Goal: Task Accomplishment & Management: Manage account settings

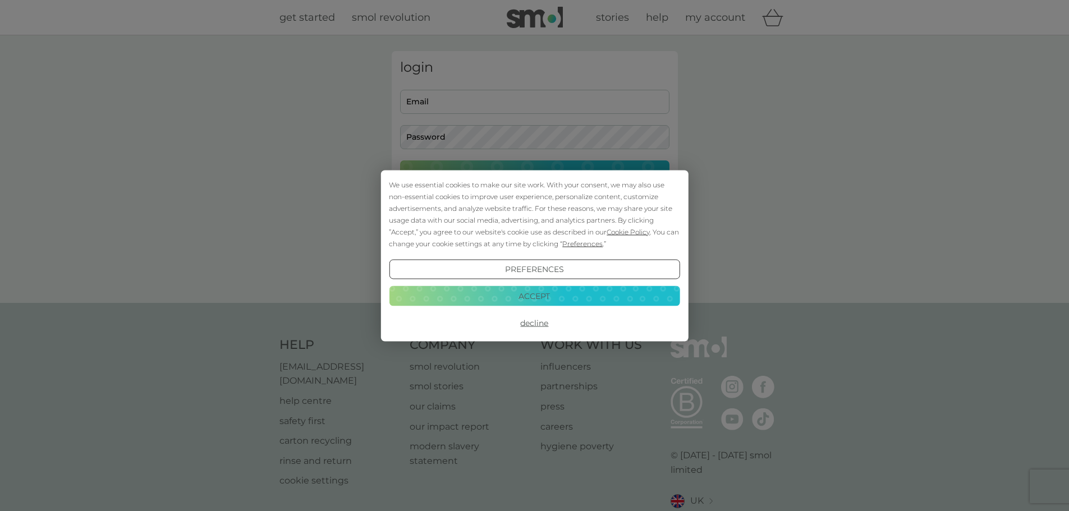
click at [505, 289] on button "Accept" at bounding box center [534, 296] width 291 height 20
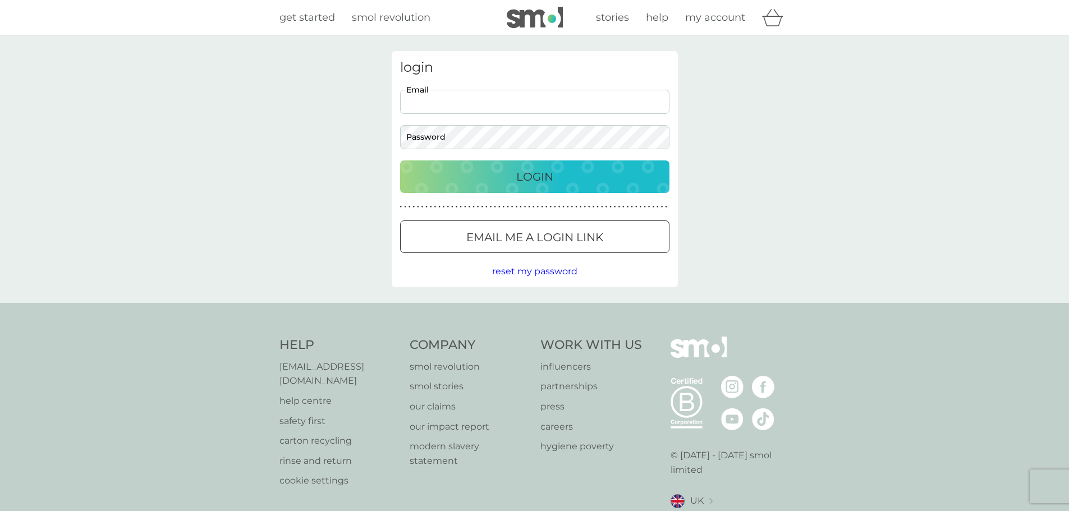
click at [470, 105] on input "Email" at bounding box center [534, 102] width 269 height 24
click at [533, 236] on div at bounding box center [535, 238] width 40 height 12
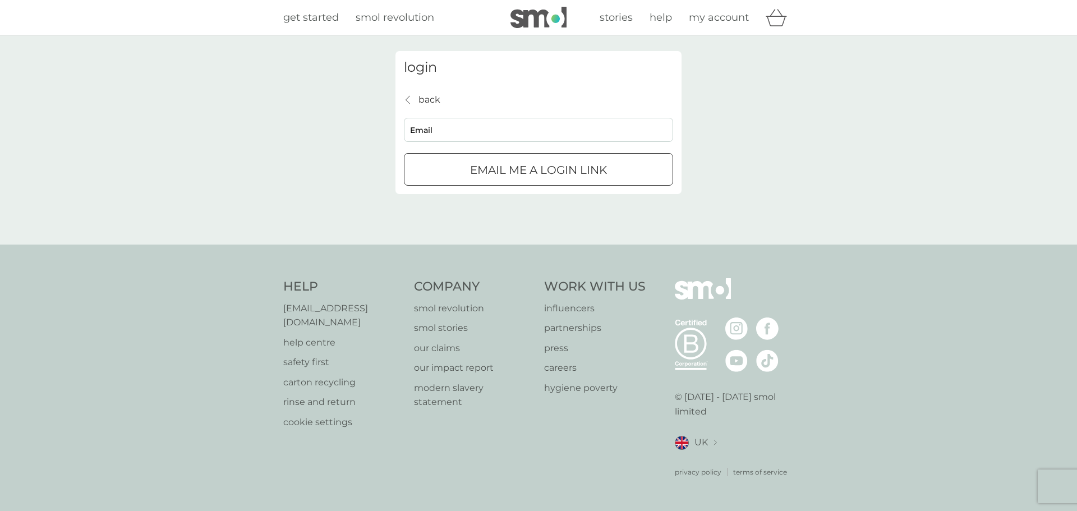
click at [444, 130] on input "Email" at bounding box center [538, 130] width 269 height 24
type input "[EMAIL_ADDRESS][DOMAIN_NAME]"
click at [481, 166] on p "Email me a login link" at bounding box center [538, 170] width 137 height 18
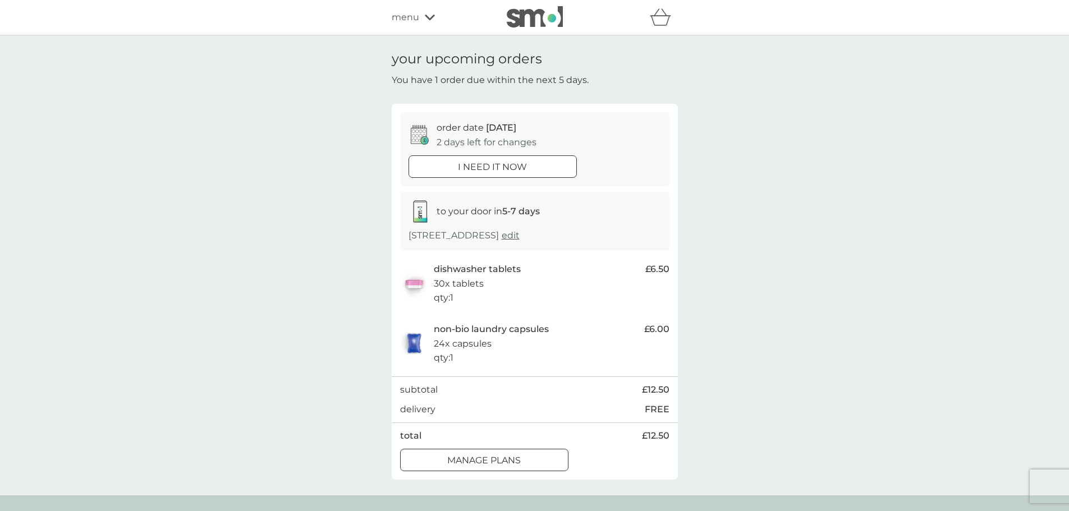
click at [494, 457] on div at bounding box center [484, 461] width 40 height 12
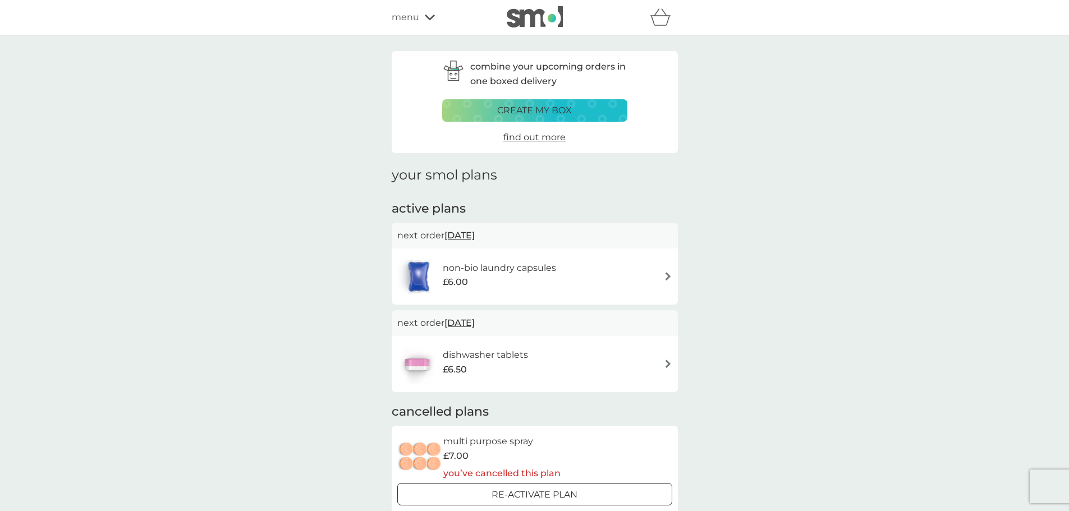
click at [475, 240] on span "11 Oct 2025" at bounding box center [459, 235] width 30 height 22
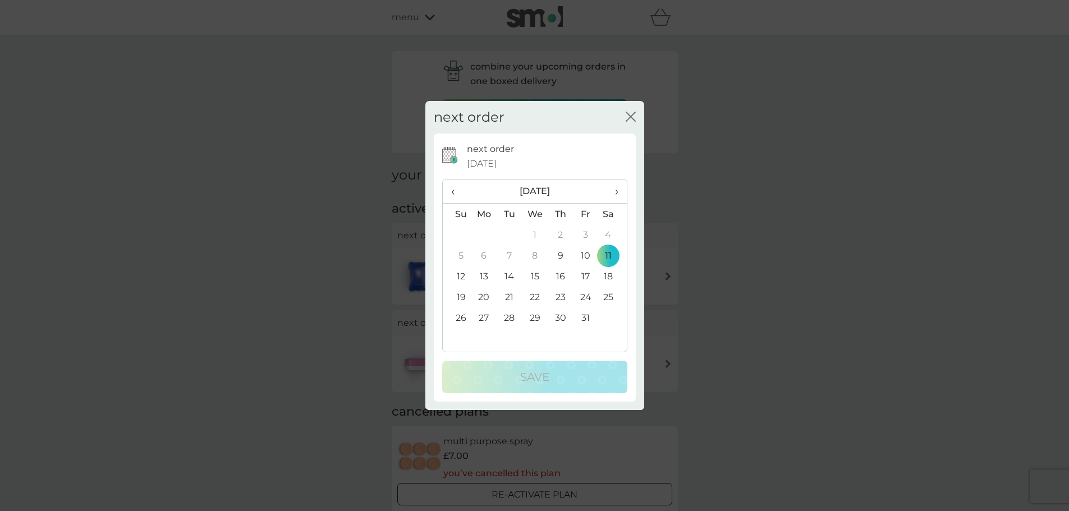
click at [586, 319] on td "31" at bounding box center [585, 318] width 25 height 21
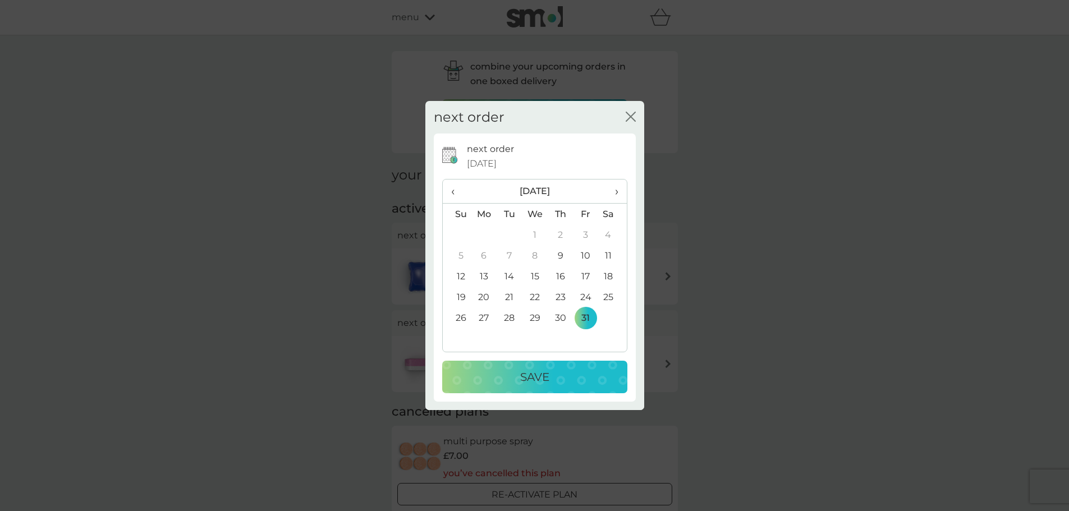
click at [563, 379] on div "Save" at bounding box center [534, 377] width 163 height 18
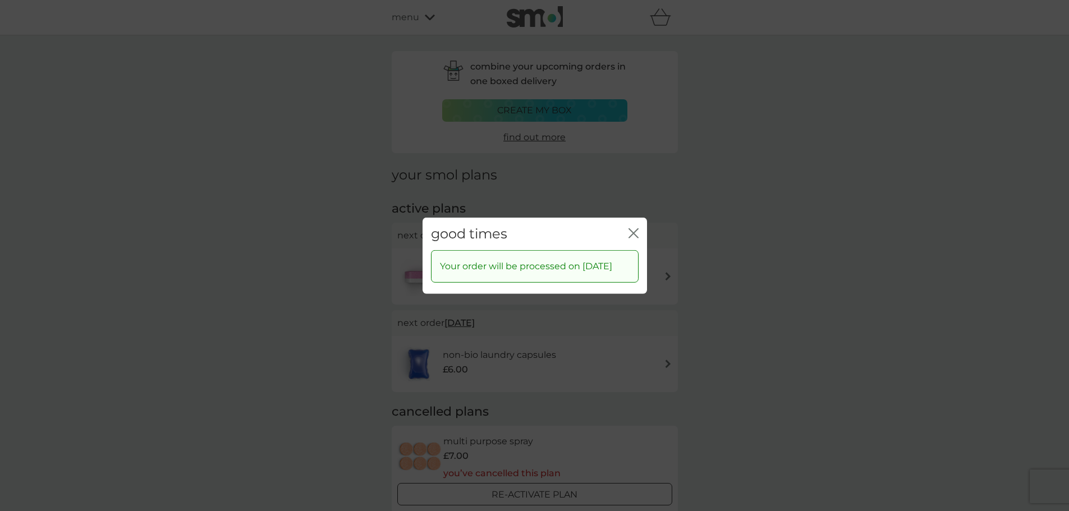
click at [638, 228] on icon "close" at bounding box center [634, 233] width 10 height 10
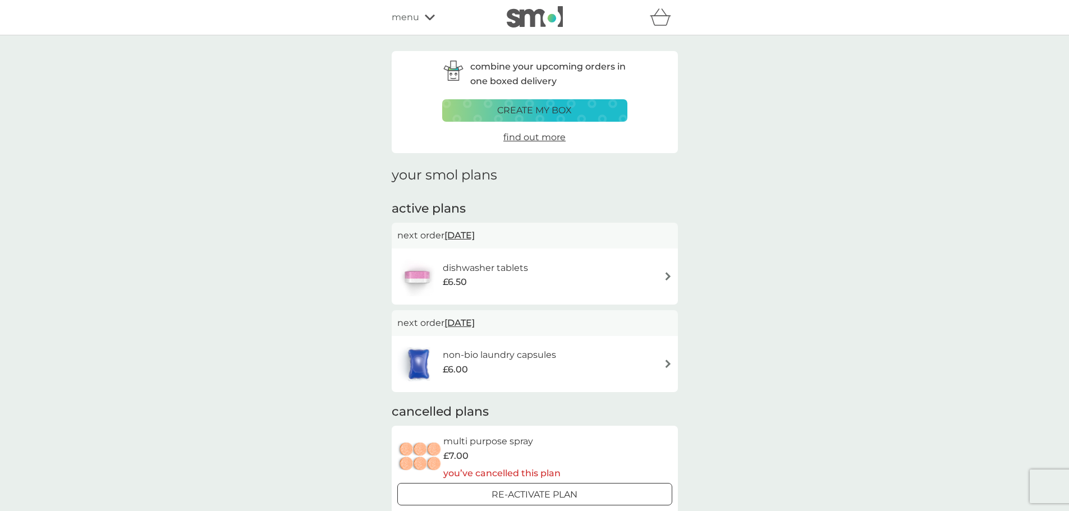
click at [475, 240] on span "11 Oct 2025" at bounding box center [459, 235] width 30 height 22
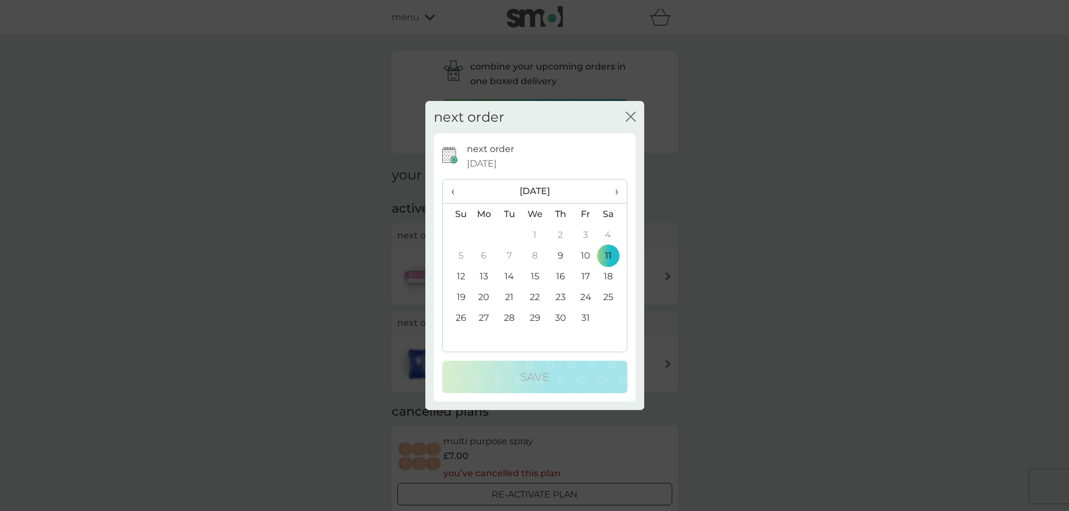
click at [588, 318] on td "31" at bounding box center [585, 318] width 25 height 21
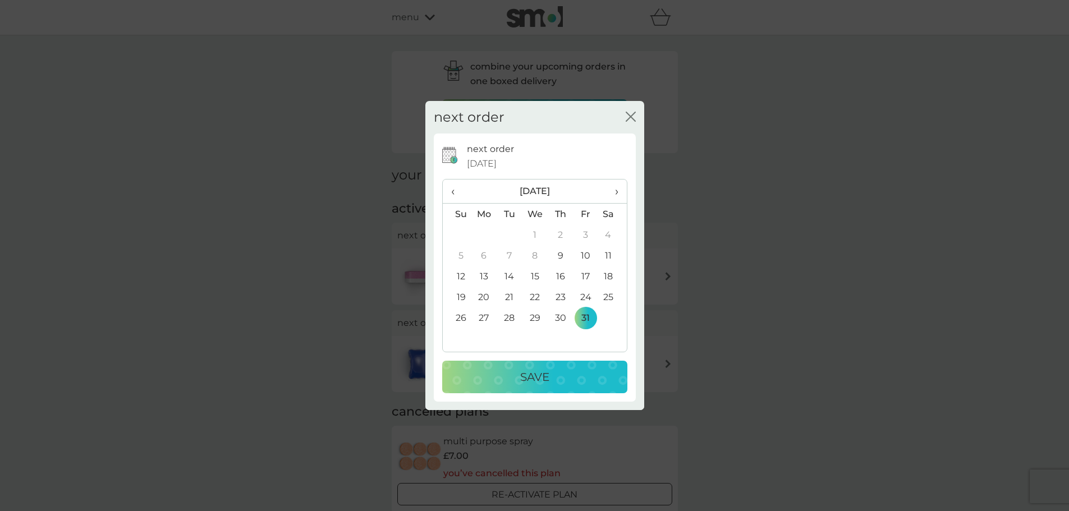
click at [530, 386] on button "Save" at bounding box center [534, 377] width 185 height 33
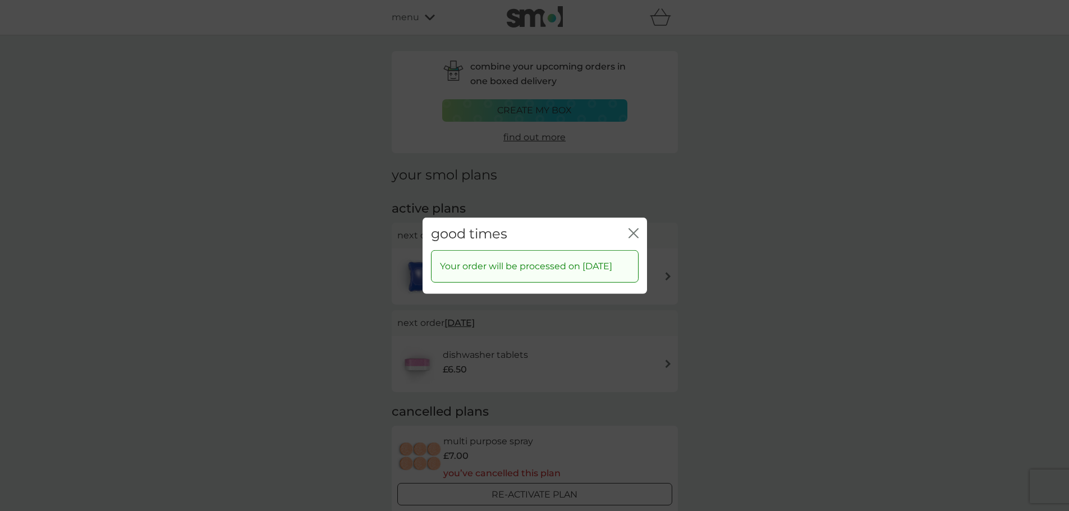
click at [631, 231] on button "close" at bounding box center [634, 234] width 10 height 12
